Goal: Navigation & Orientation: Find specific page/section

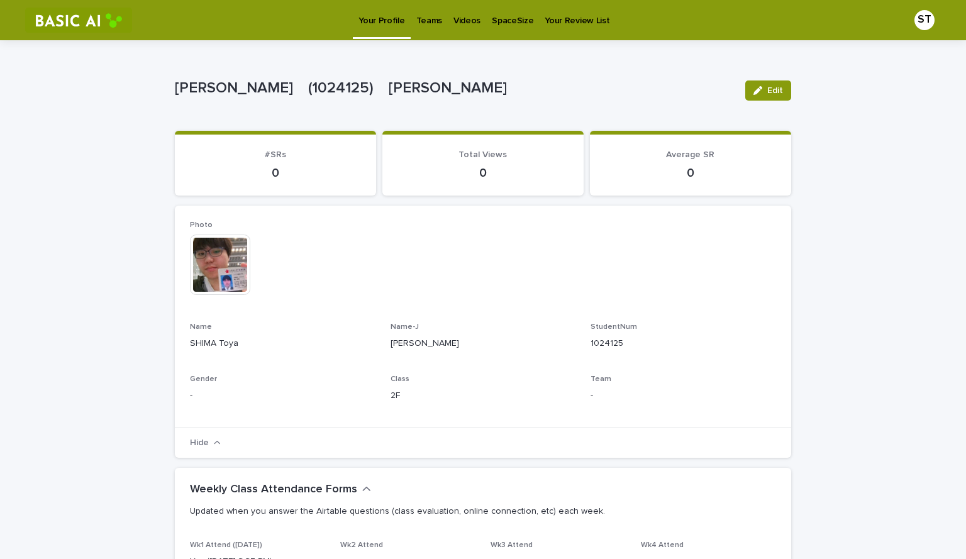
click at [567, 20] on p "Your Review List" at bounding box center [576, 13] width 65 height 26
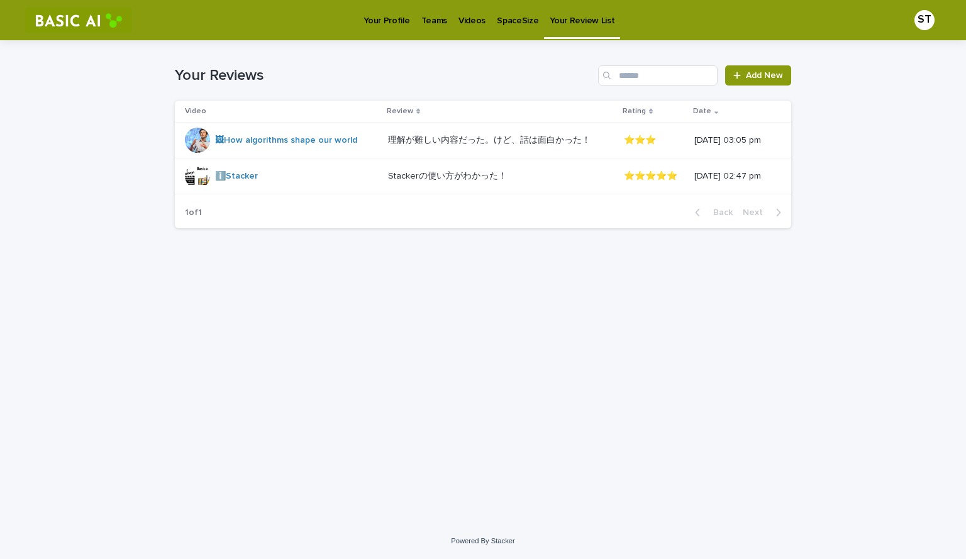
click at [428, 21] on p "Teams" at bounding box center [434, 13] width 26 height 26
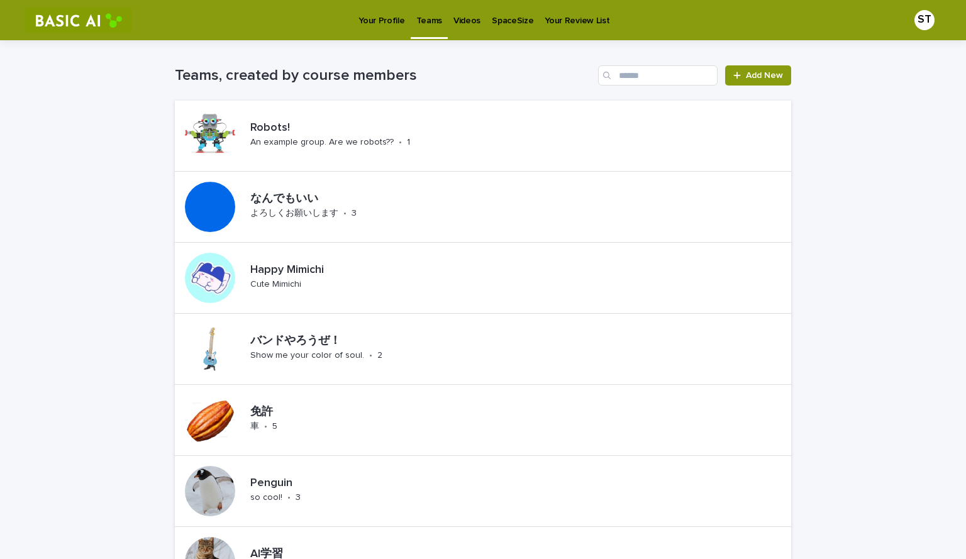
click at [388, 21] on p "Your Profile" at bounding box center [381, 13] width 46 height 26
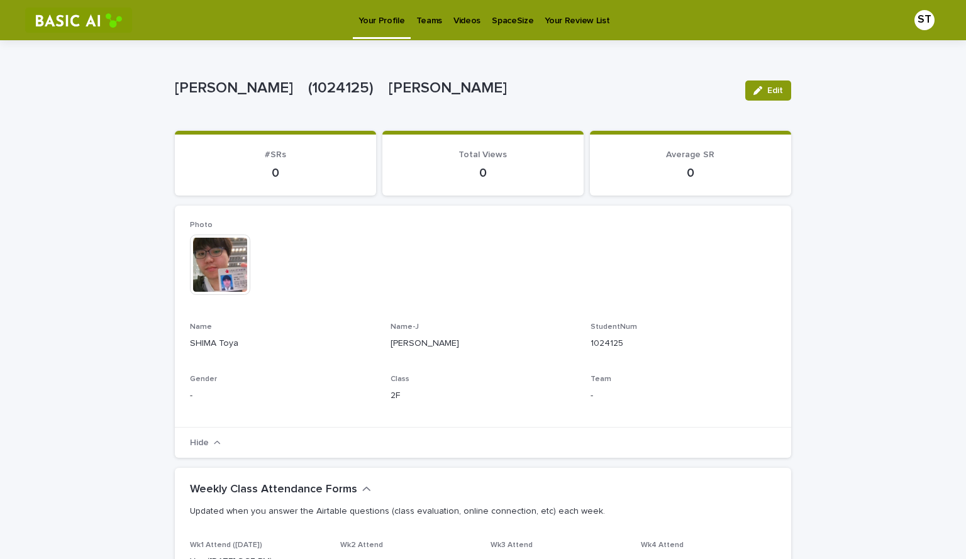
click at [570, 14] on p "Your Review List" at bounding box center [576, 13] width 65 height 26
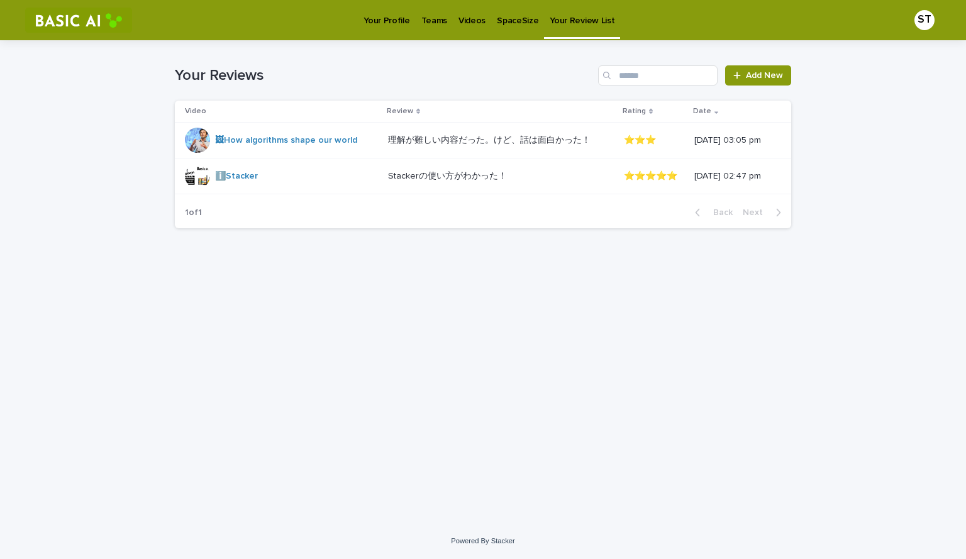
click at [518, 19] on p "SpaceSize" at bounding box center [517, 13] width 41 height 26
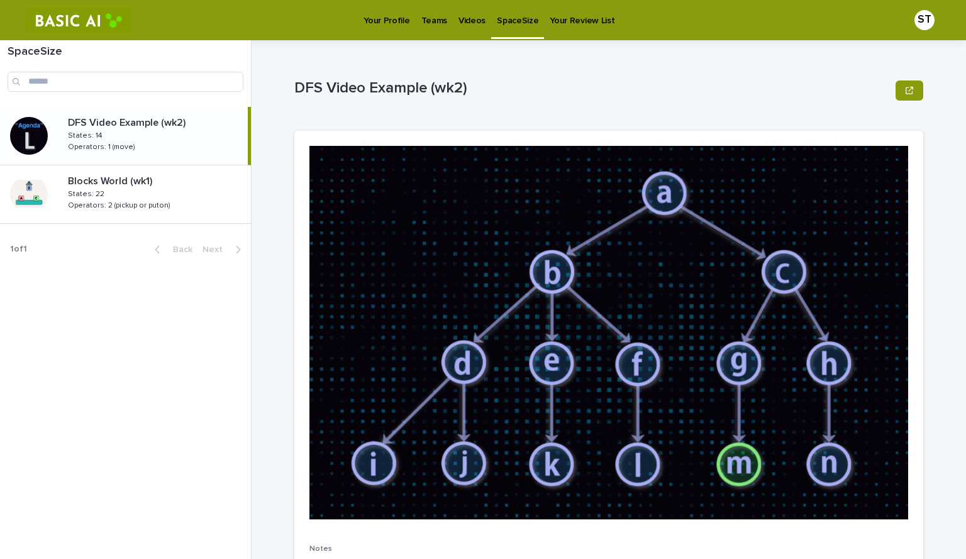
click at [467, 24] on p "Videos" at bounding box center [471, 13] width 27 height 26
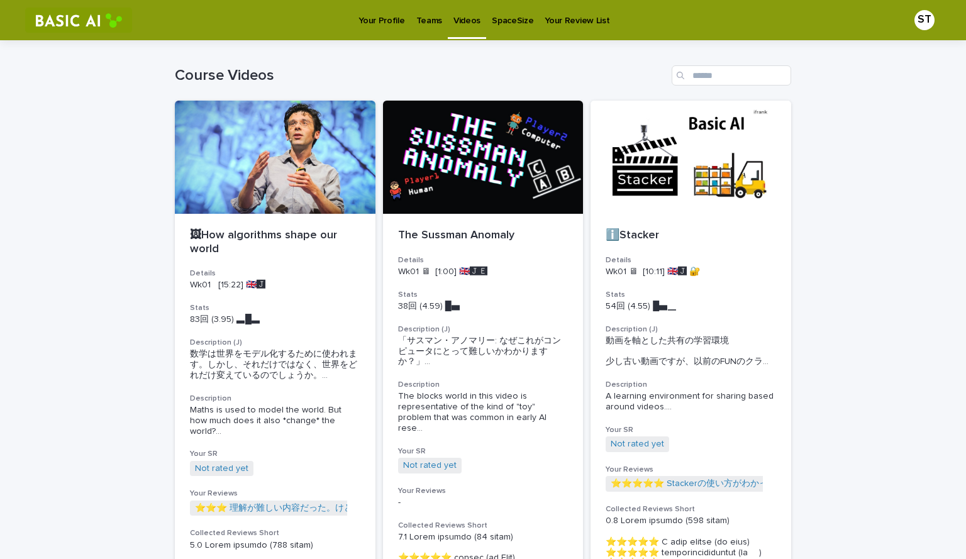
click at [429, 16] on p "Teams" at bounding box center [429, 13] width 26 height 26
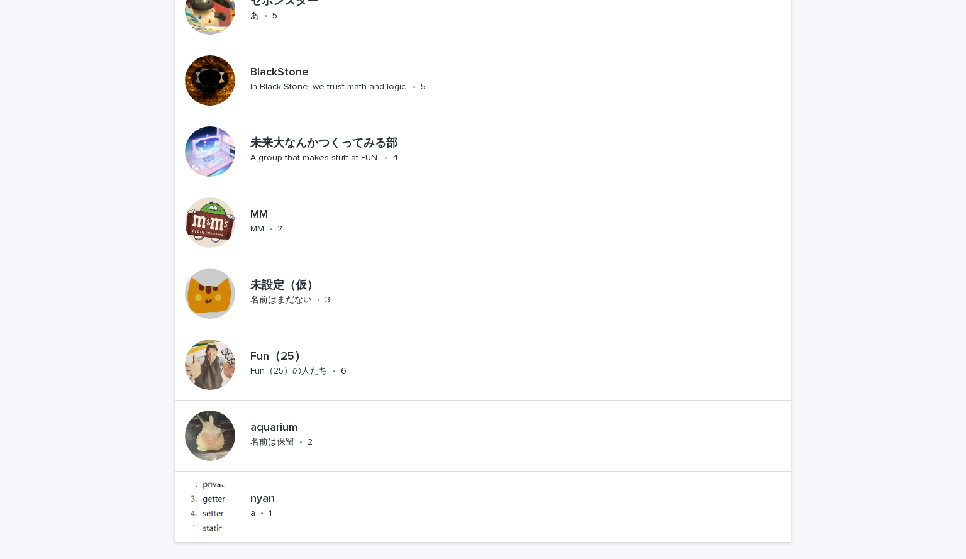
scroll to position [1032, 0]
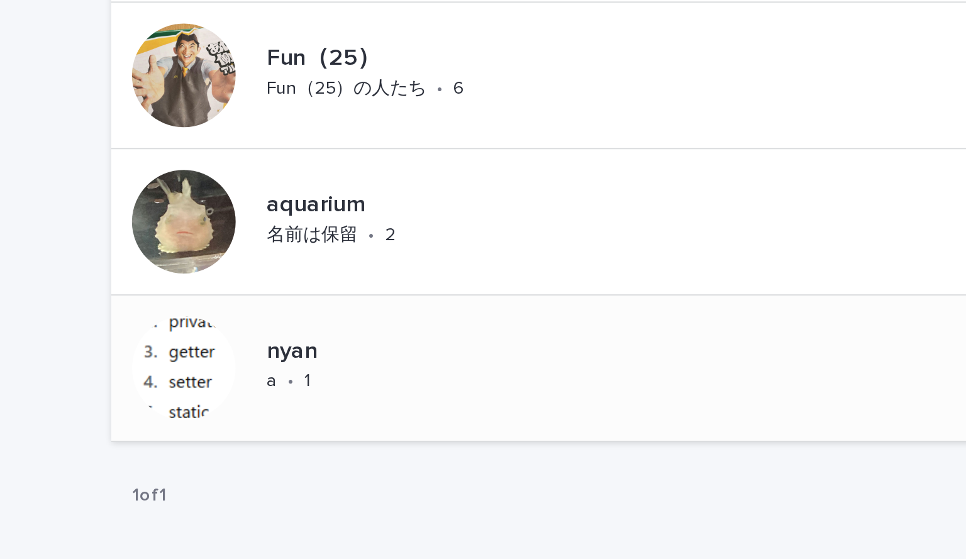
click at [255, 379] on p "nyan" at bounding box center [273, 375] width 46 height 14
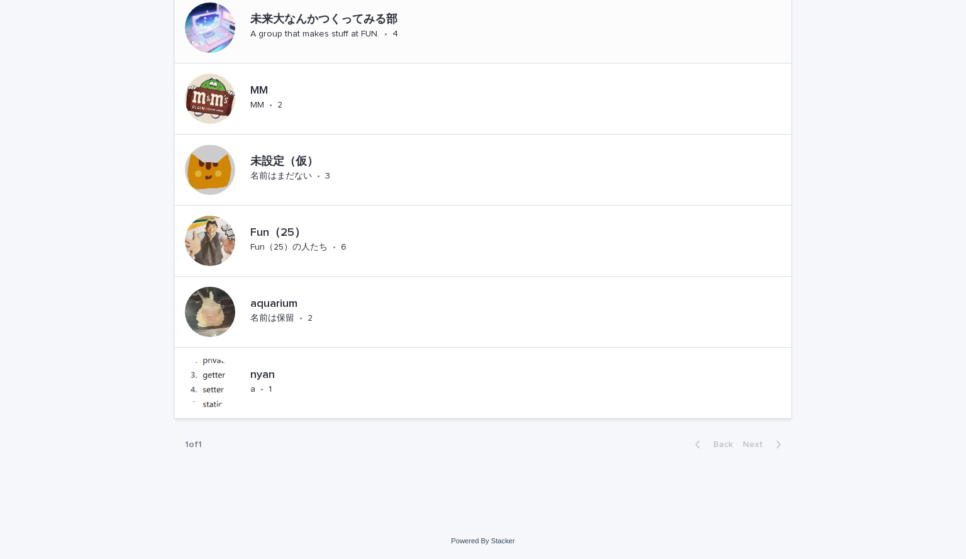
scroll to position [1031, 0]
click at [265, 304] on p "aquarium" at bounding box center [304, 305] width 109 height 14
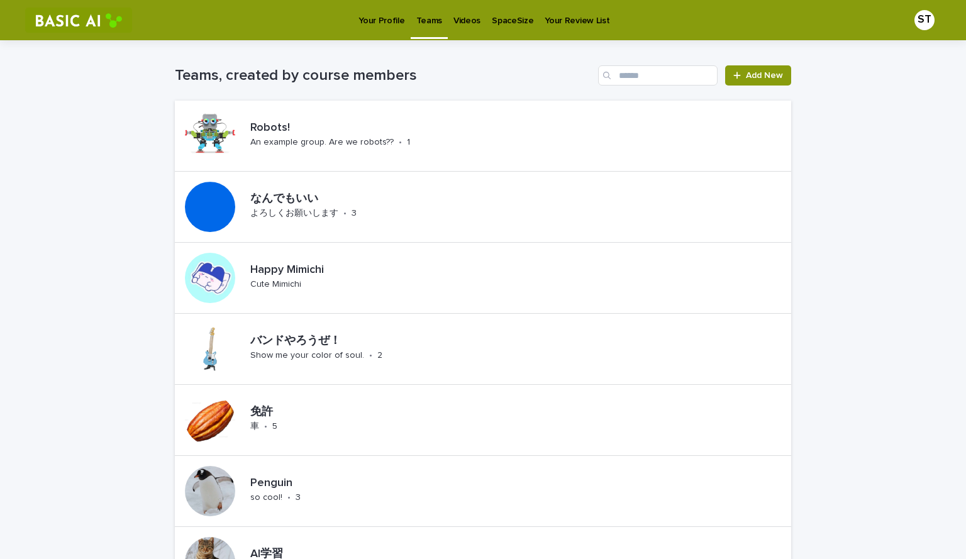
click at [374, 21] on p "Your Profile" at bounding box center [381, 13] width 46 height 26
